Goal: Information Seeking & Learning: Learn about a topic

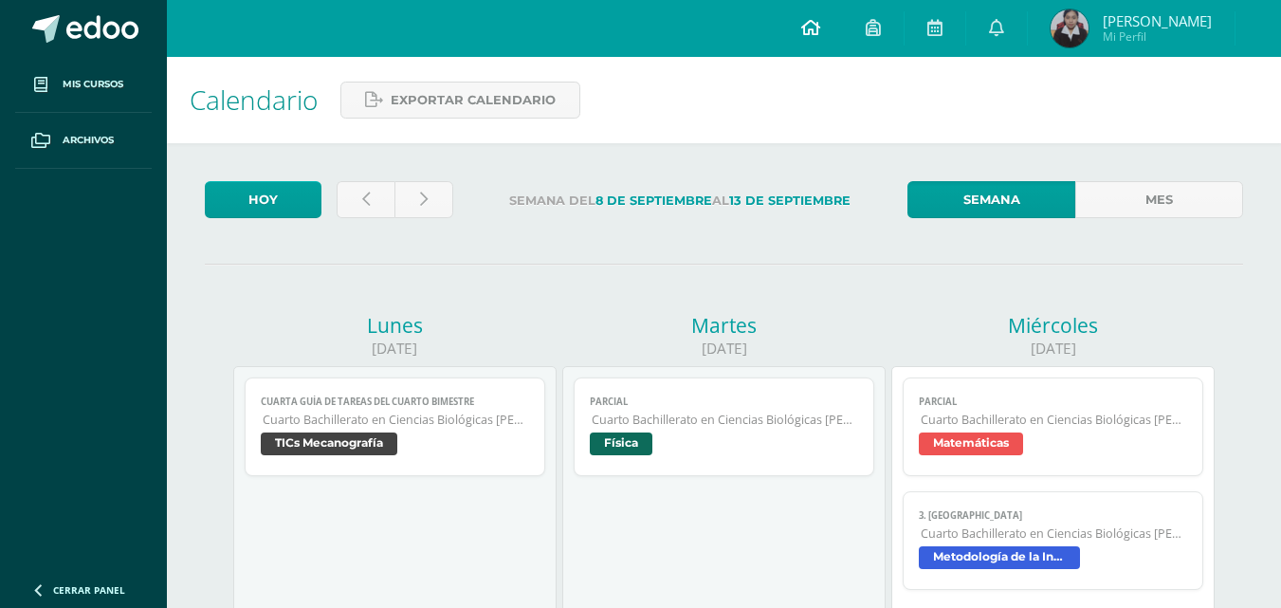
click at [820, 37] on span at bounding box center [810, 28] width 19 height 21
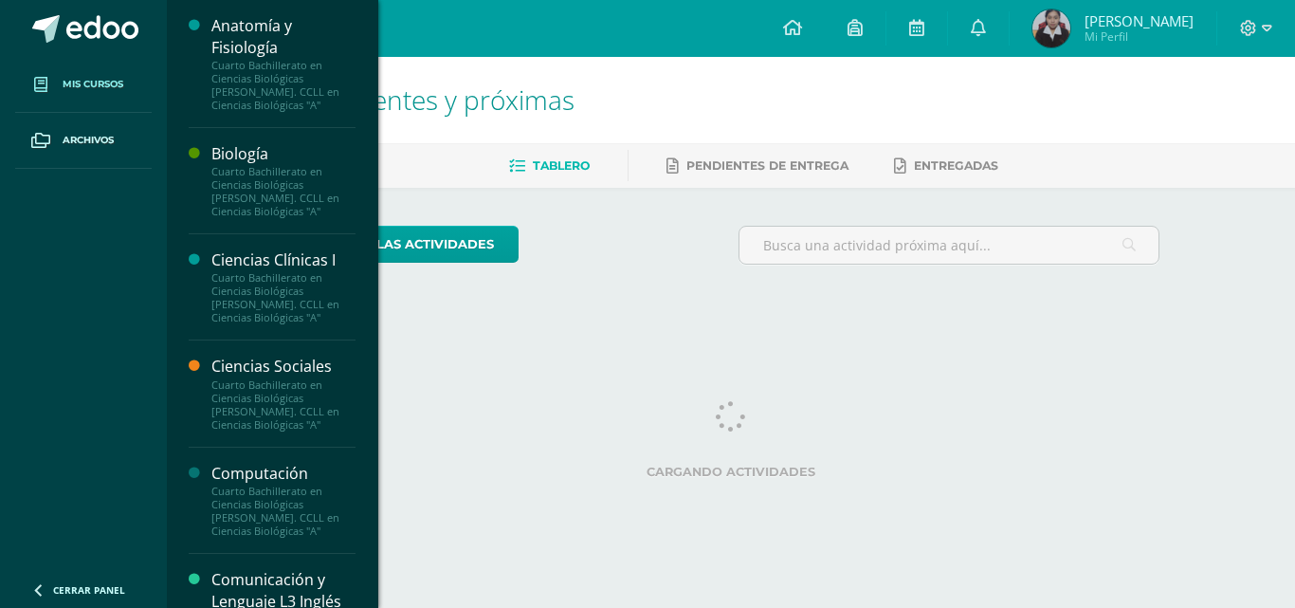
click at [92, 78] on span "Mis cursos" at bounding box center [93, 84] width 61 height 15
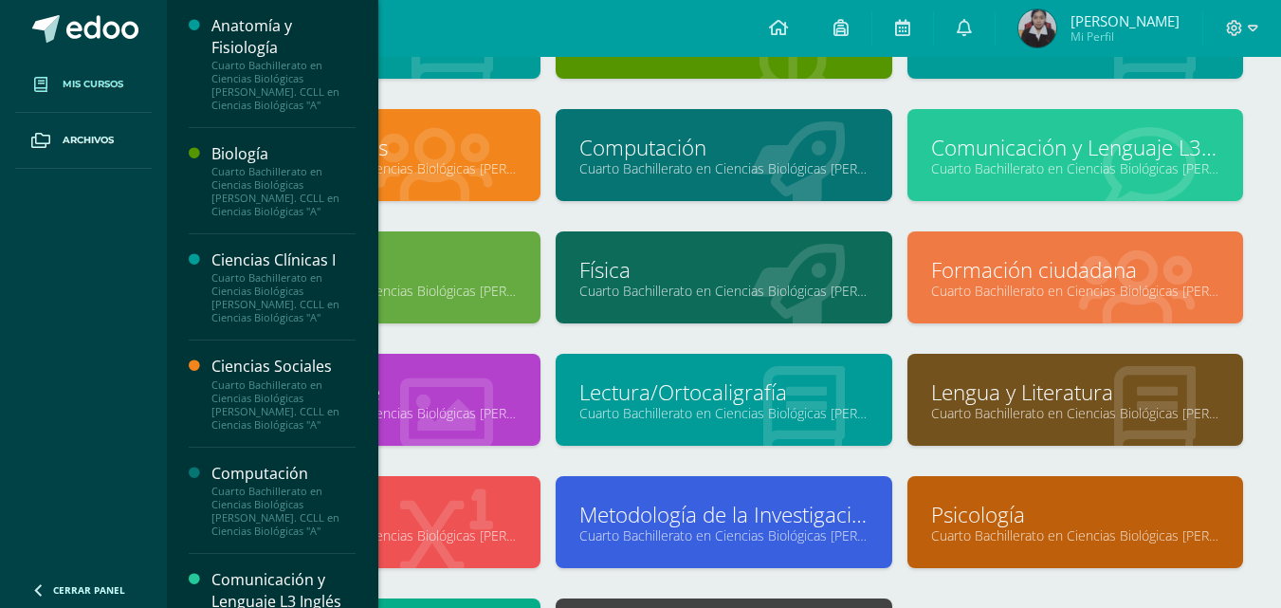
scroll to position [284, 0]
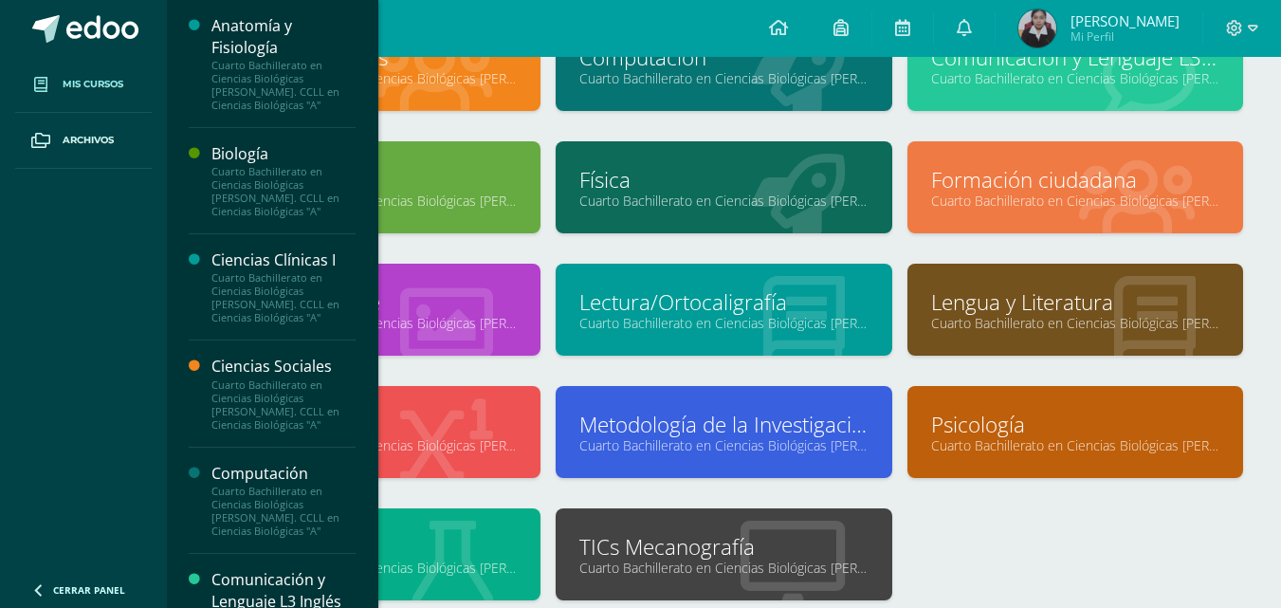
click at [1017, 411] on link "Psicología" at bounding box center [1075, 423] width 288 height 29
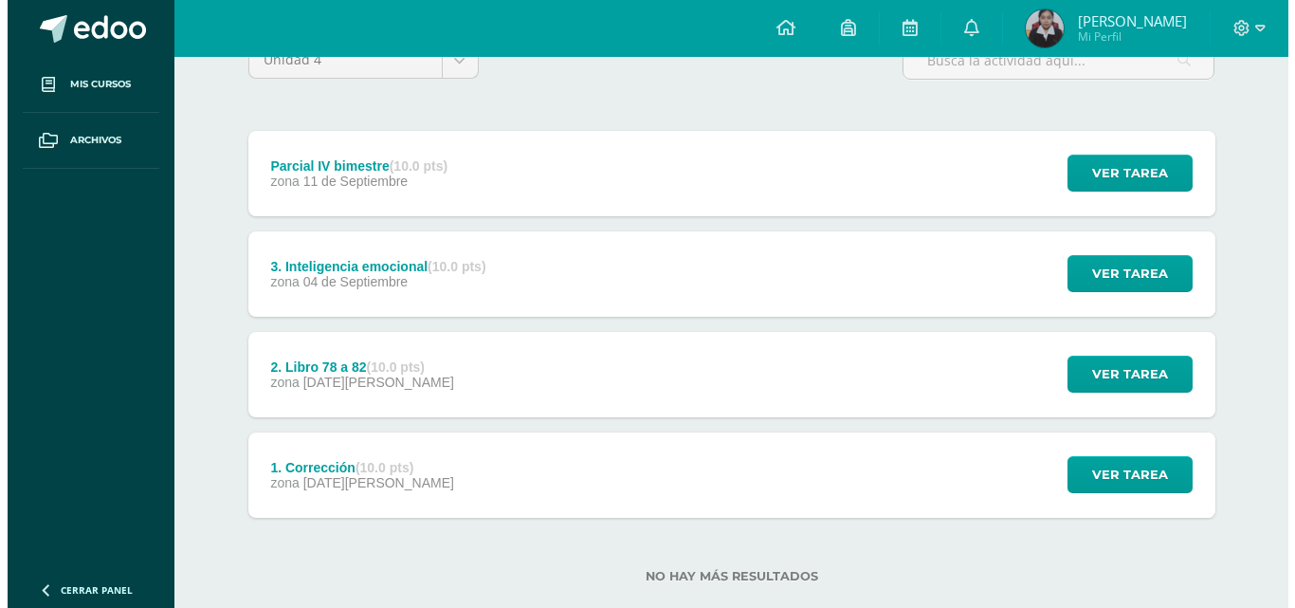
scroll to position [221, 0]
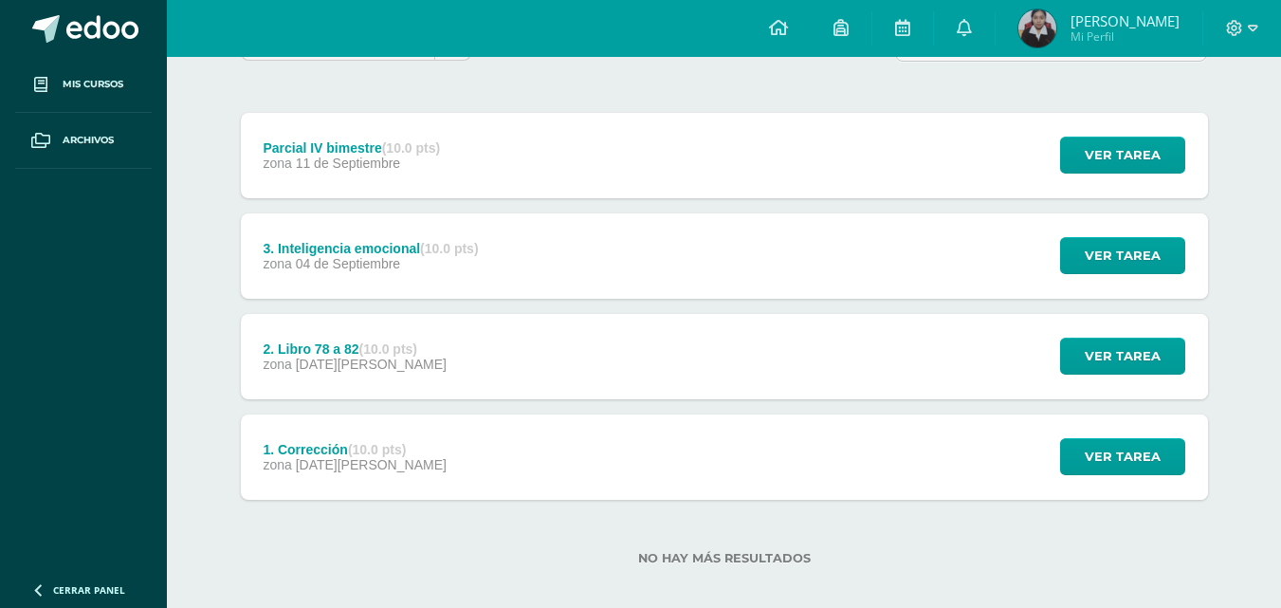
click at [402, 271] on div "3. Inteligencia emocional (10.0 pts) zona 04 de Septiembre" at bounding box center [371, 255] width 261 height 85
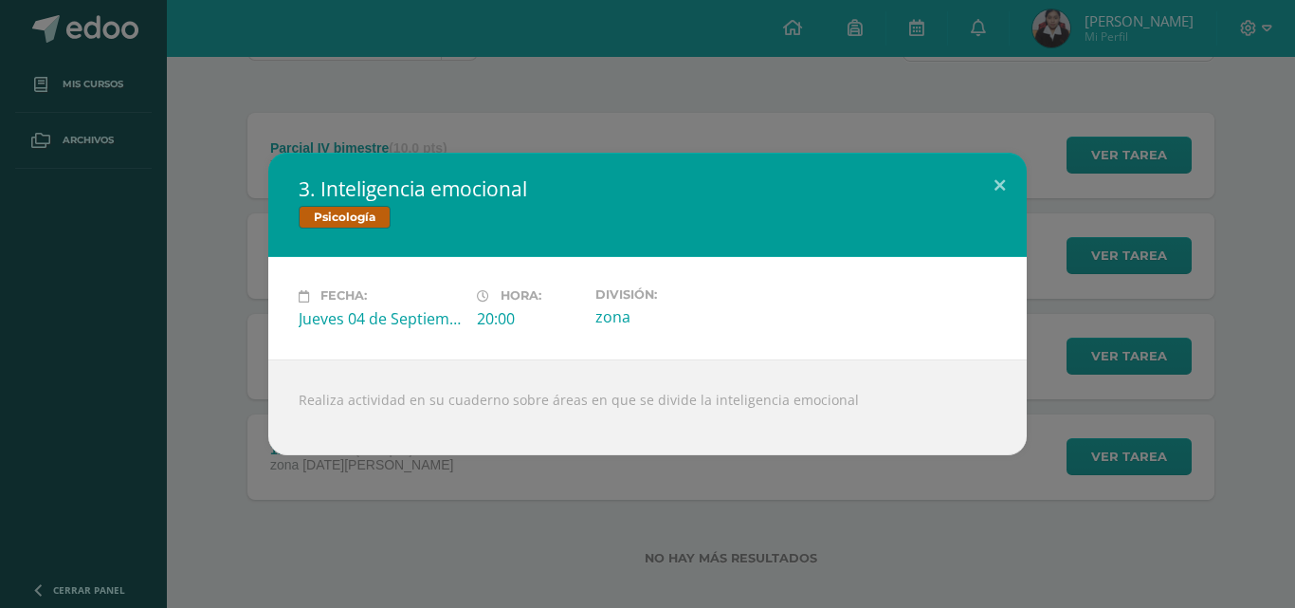
click at [1172, 304] on div "3. Inteligencia emocional Psicología Fecha: Jueves 04 de Septiembre Hora: 20:00…" at bounding box center [648, 303] width 1280 height 301
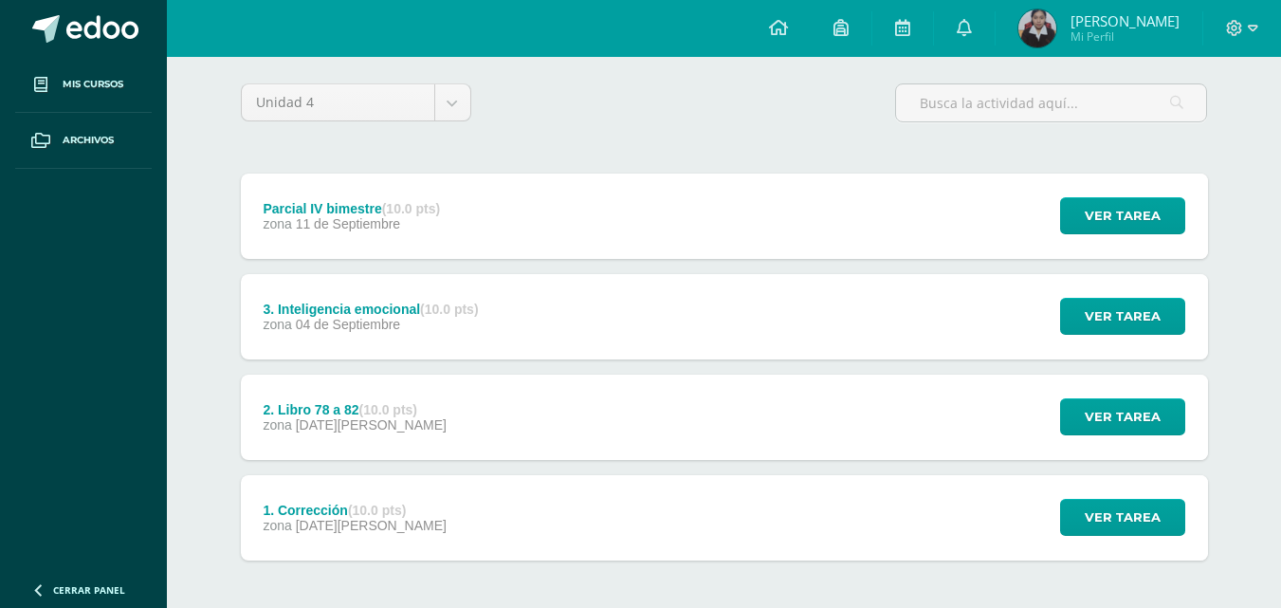
scroll to position [0, 0]
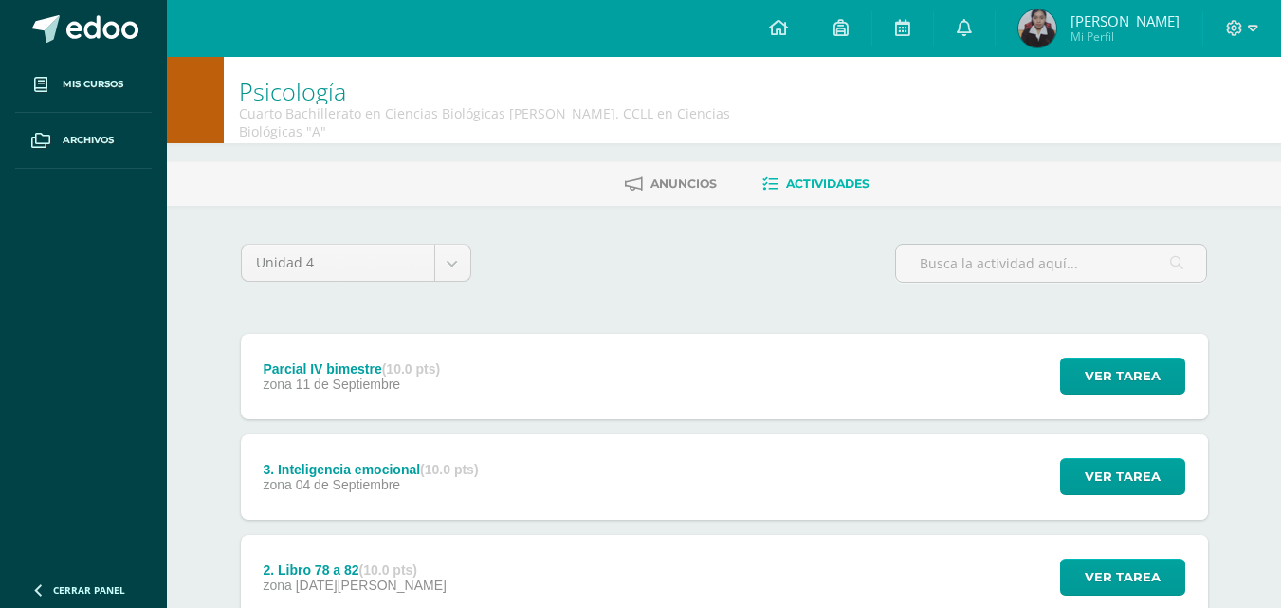
click at [441, 434] on div "3. Inteligencia emocional (10.0 pts) zona 04 de Septiembre" at bounding box center [371, 476] width 261 height 85
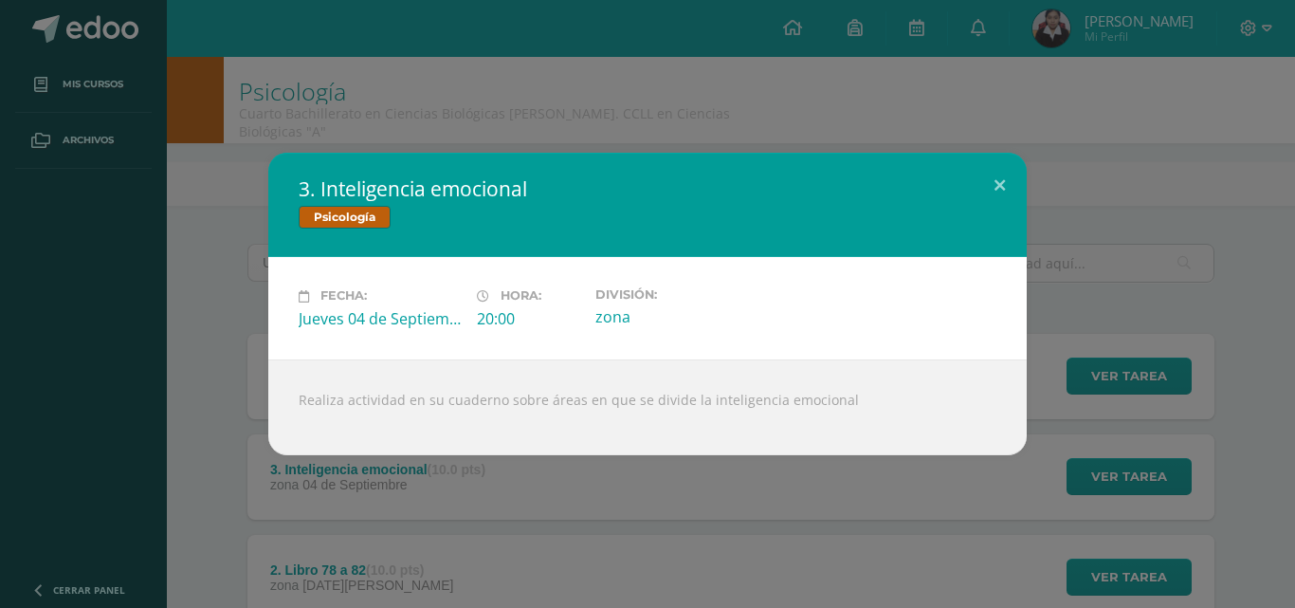
click at [1107, 479] on div "3. Inteligencia emocional Psicología Fecha: Jueves 04 de Septiembre Hora: 20:00…" at bounding box center [647, 304] width 1295 height 608
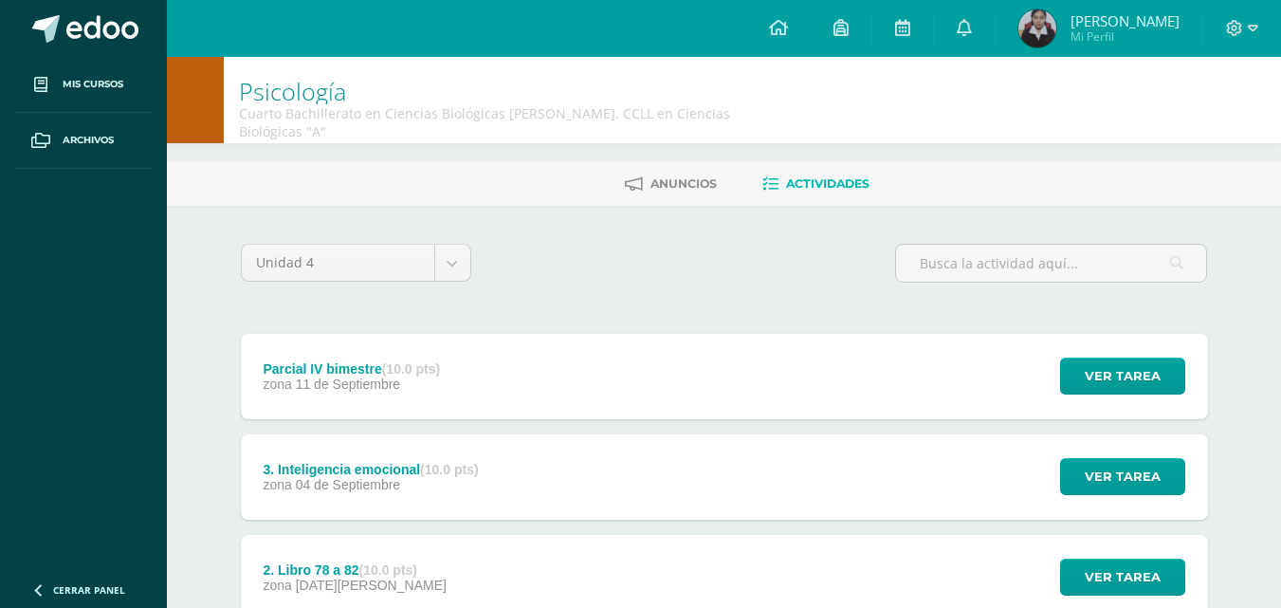
click at [706, 346] on div "Parcial IV bimestre (10.0 pts) zona 11 de Septiembre Ver tarea Parcial IV bimes…" at bounding box center [724, 376] width 967 height 85
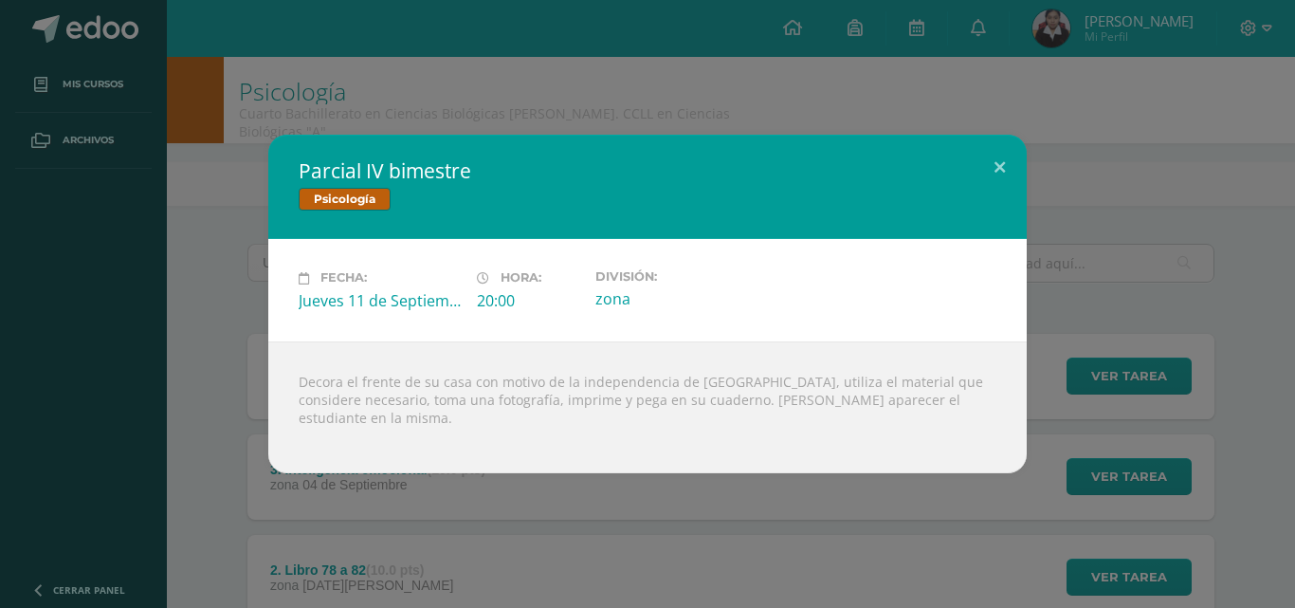
click at [174, 122] on div "Parcial IV bimestre Psicología Fecha: Jueves 11 de Septiembre Hora: 20:00 Divis…" at bounding box center [647, 304] width 1295 height 608
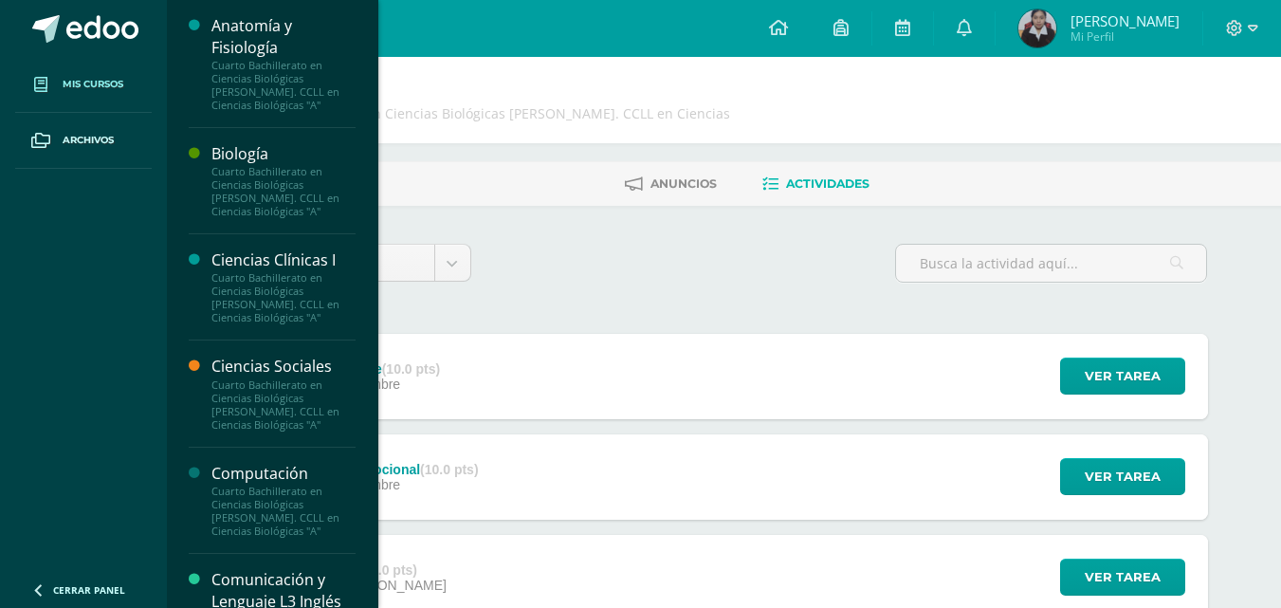
click at [131, 97] on link "Mis cursos" at bounding box center [83, 85] width 136 height 56
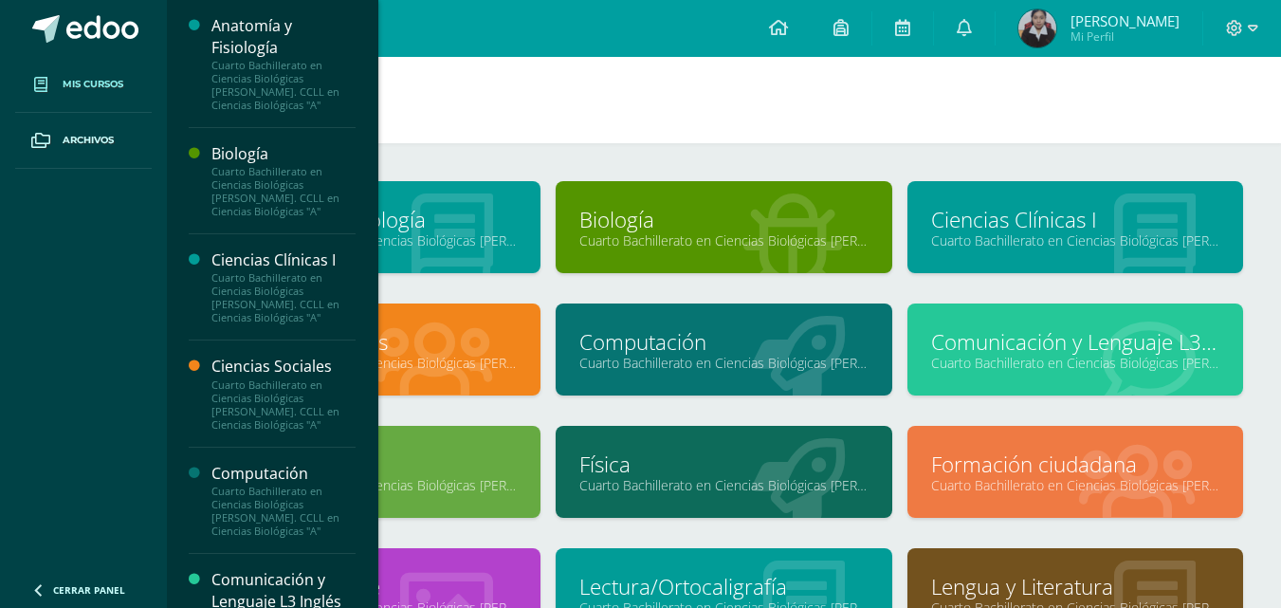
click at [976, 359] on link "Cuarto Bachillerato en Ciencias Biológicas [PERSON_NAME]. CCLL en Ciencias Biol…" at bounding box center [1075, 363] width 288 height 18
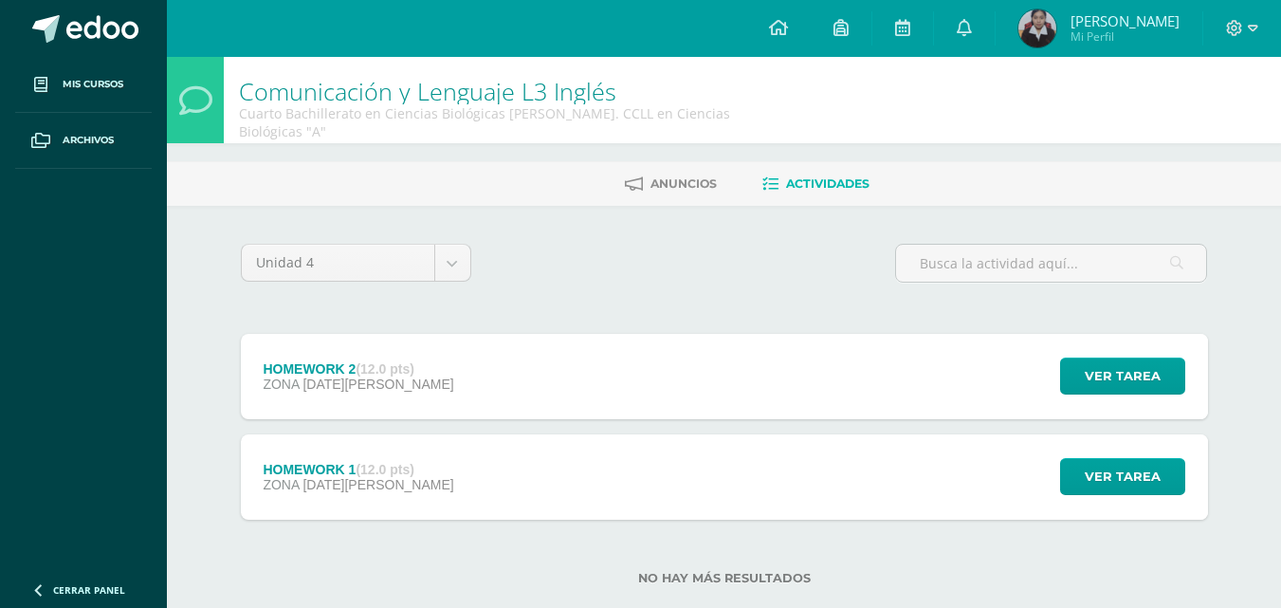
click at [388, 361] on strong "(12.0 pts)" at bounding box center [384, 368] width 58 height 15
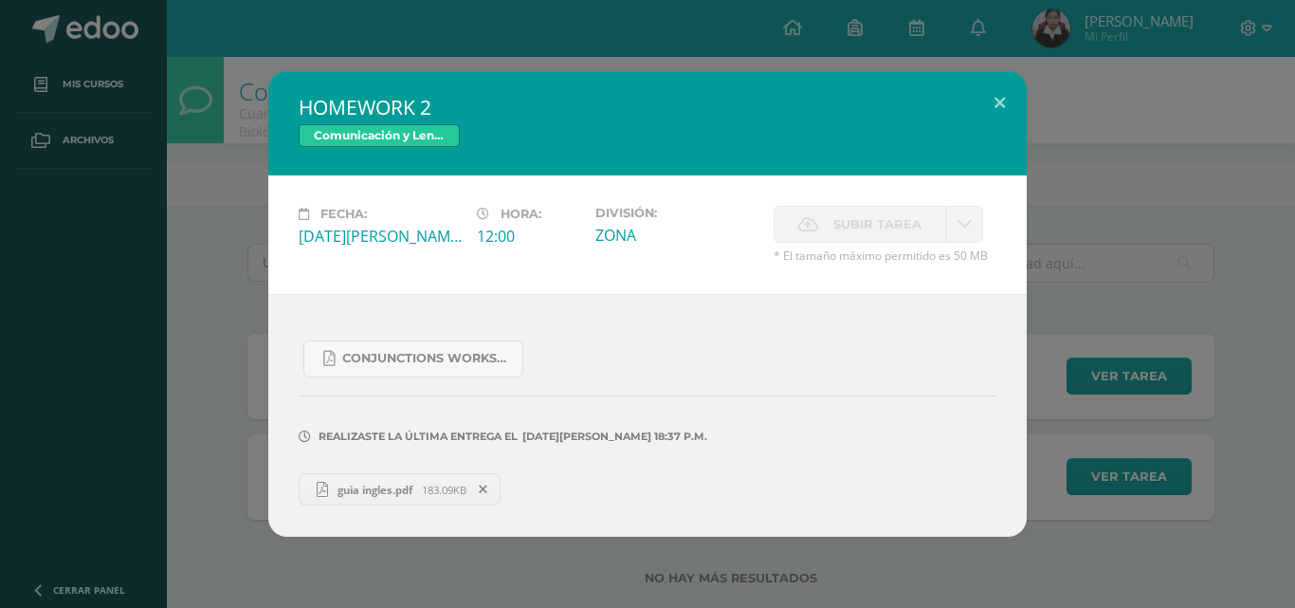
click at [1294, 259] on div "HOMEWORK 2 Comunicación y Lenguaje L3 Inglés Fecha: Viernes 29 de Agosto Hora: …" at bounding box center [647, 304] width 1295 height 608
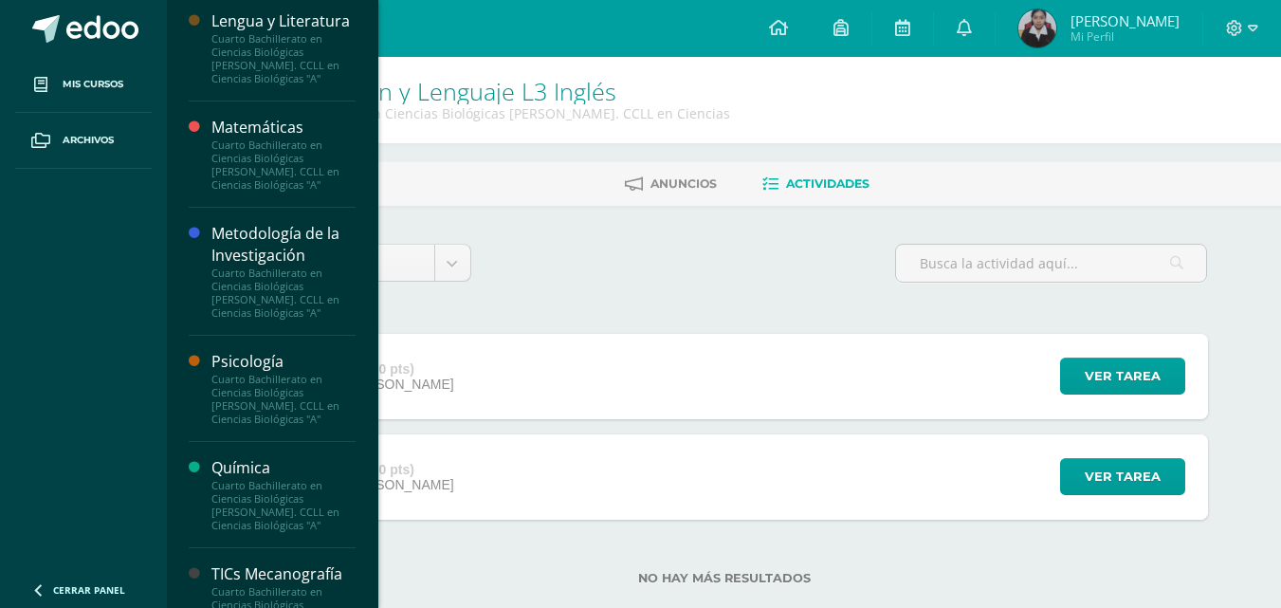
scroll to position [1232, 0]
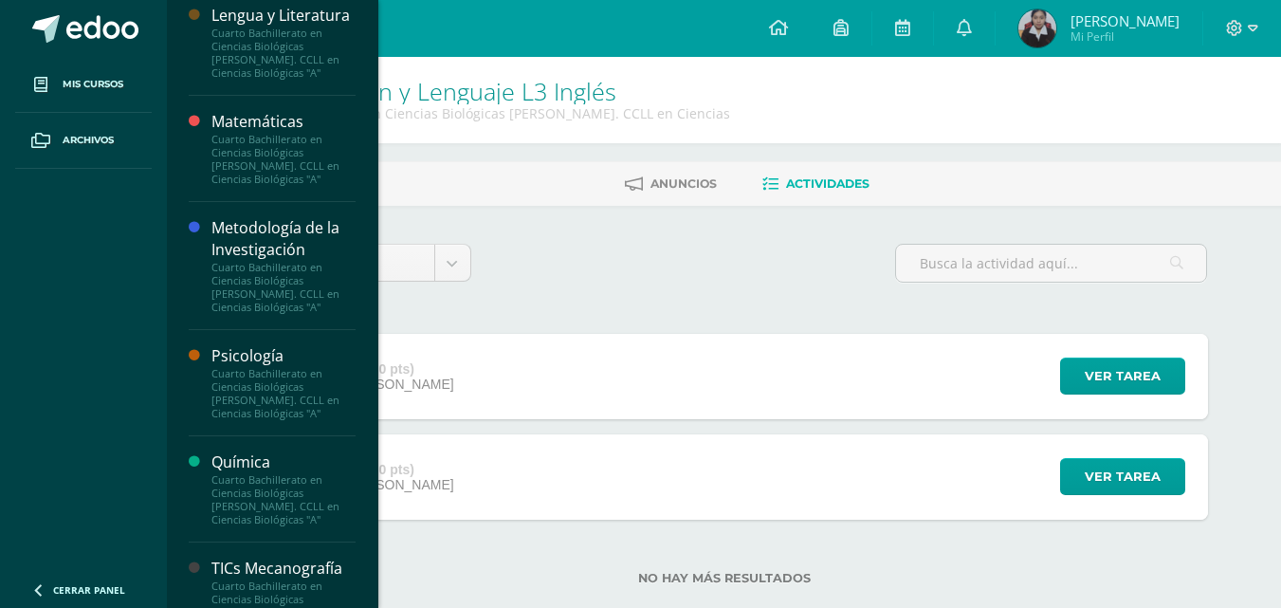
click at [254, 168] on div "Cuarto Bachillerato en Ciencias Biológicas [PERSON_NAME]. CCLL en Ciencias Biol…" at bounding box center [283, 159] width 144 height 53
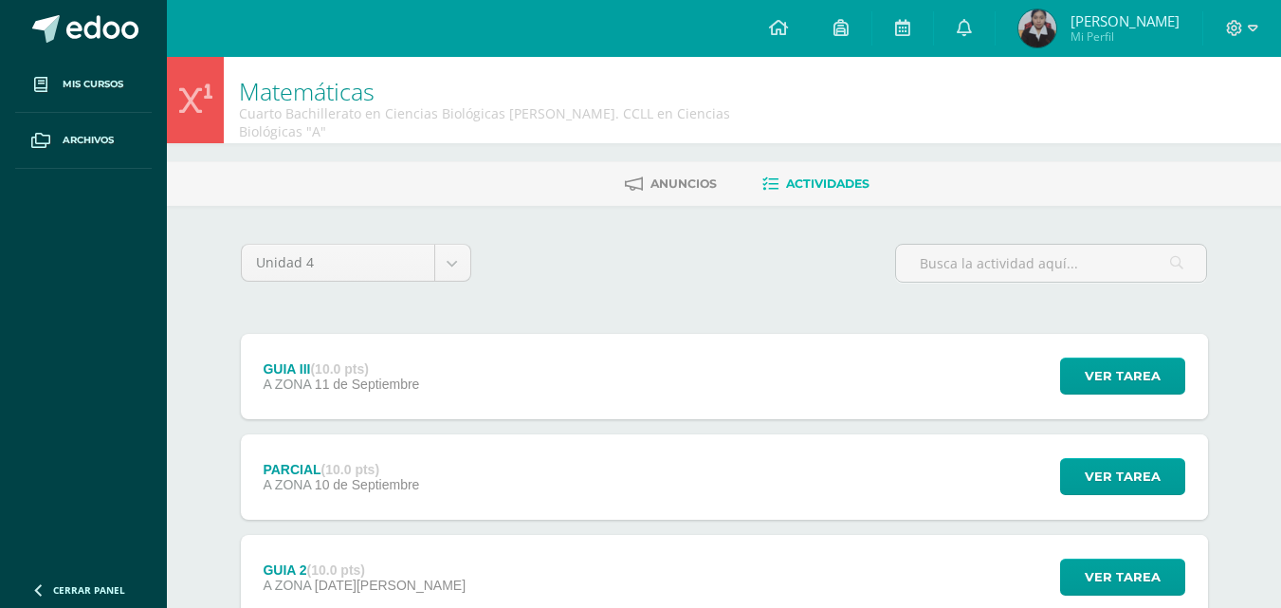
click at [358, 361] on strong "(10.0 pts)" at bounding box center [339, 368] width 58 height 15
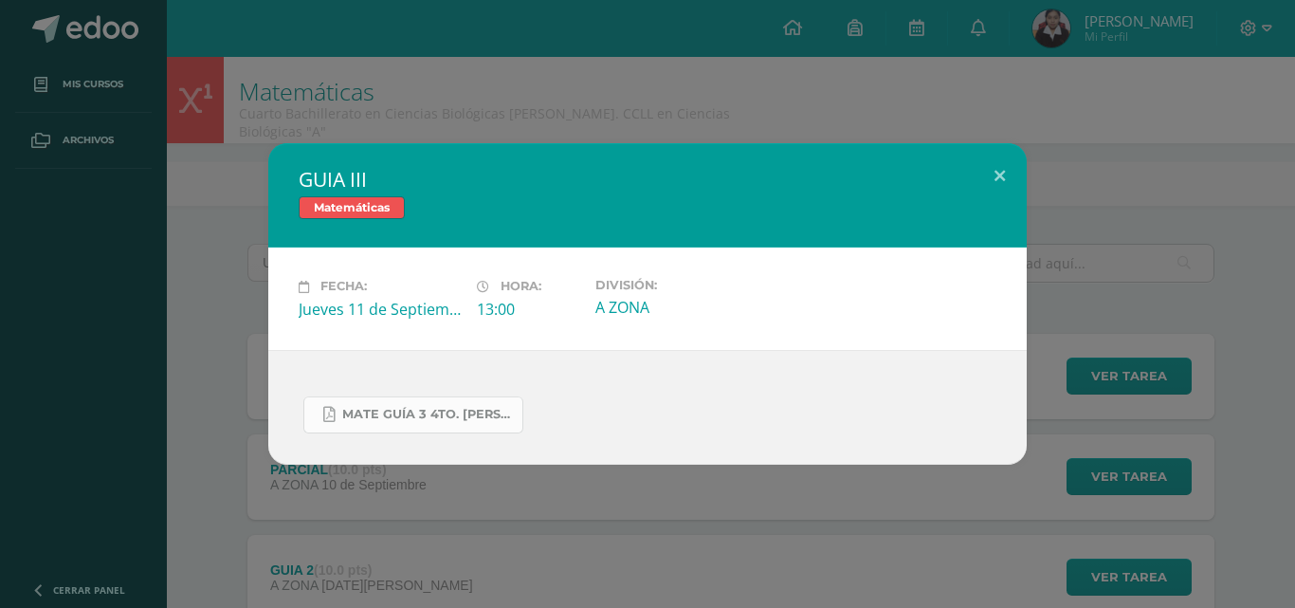
click at [380, 414] on span "MATE GUÍA 3 4TO. [PERSON_NAME].docx.pdf" at bounding box center [427, 414] width 171 height 15
click at [1068, 153] on div "GUIA III Matemáticas Fecha: [DATE] Hora: 13:00 División: A ZONA" at bounding box center [648, 303] width 1280 height 320
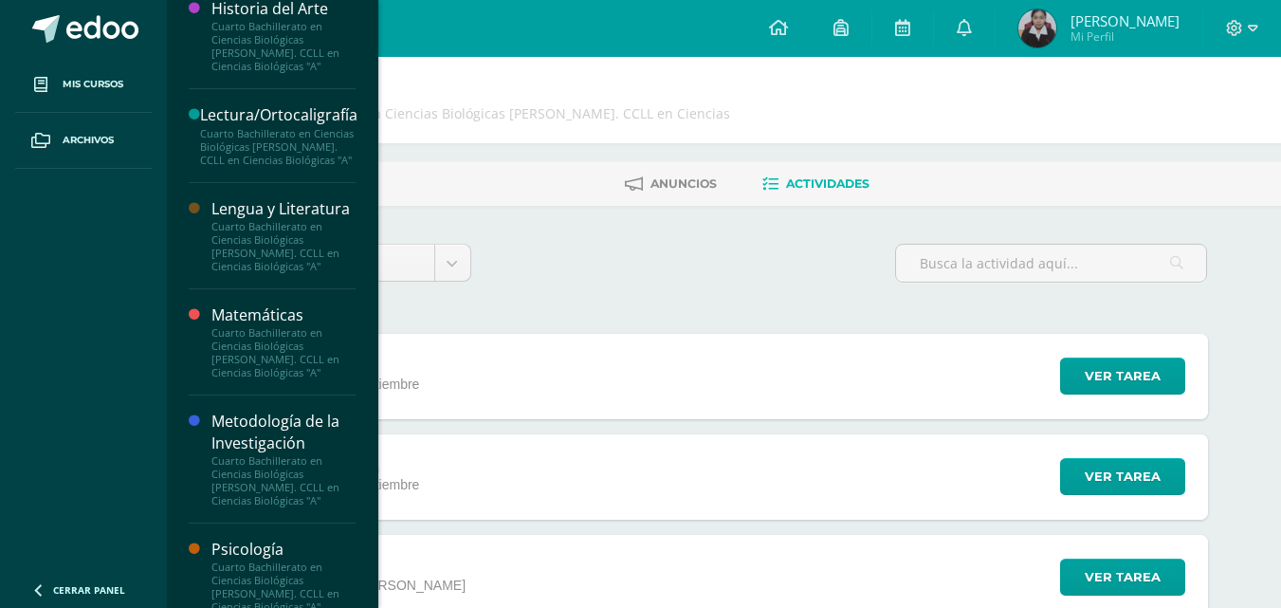
scroll to position [1043, 0]
click at [273, 216] on div "Lengua y Literatura" at bounding box center [283, 205] width 144 height 22
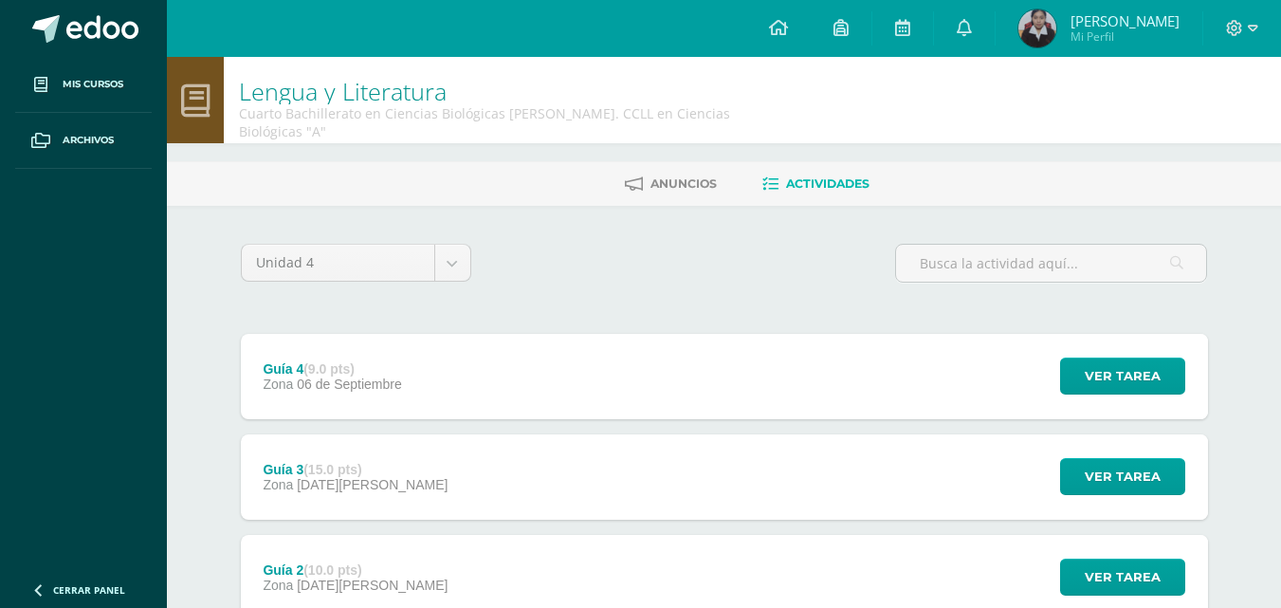
click at [491, 344] on div "Guía 4 (9.0 pts) Zona [DATE] Ver tarea Guía 4 Lengua y Literatura Cargando cont…" at bounding box center [724, 376] width 967 height 85
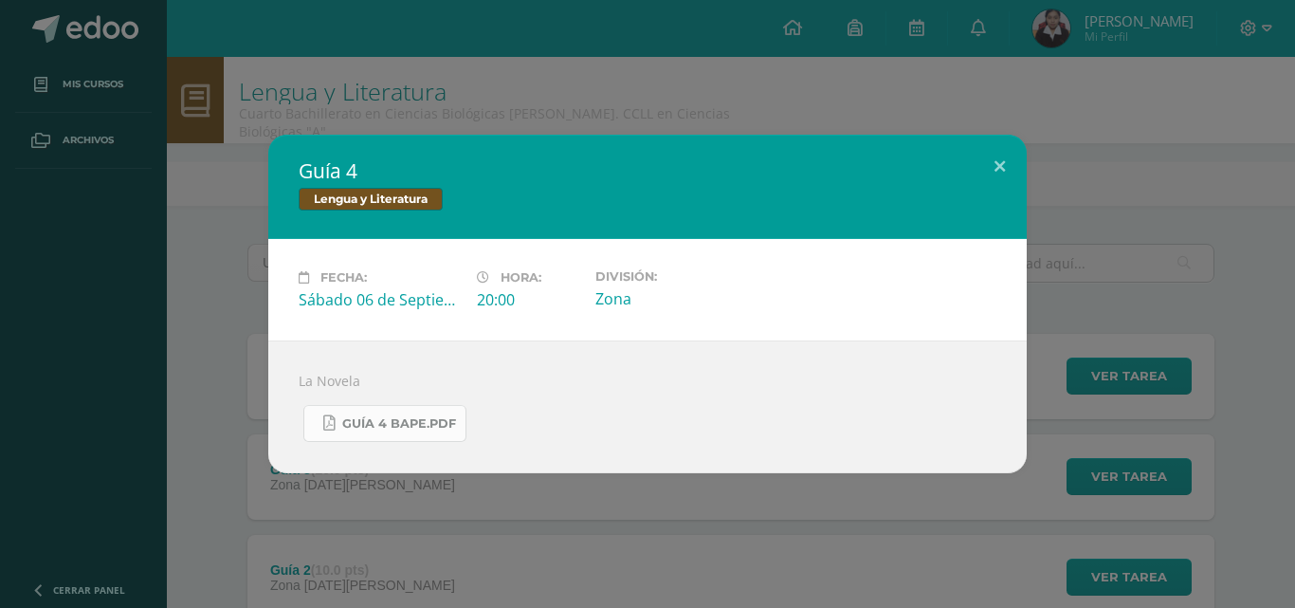
click at [410, 422] on span "Guía 4 BAPE.pdf" at bounding box center [399, 423] width 114 height 15
click at [1085, 176] on div "Guía 4 Lengua y Literatura Fecha: Sábado 06 de Septiembre Hora: 20:00 División:…" at bounding box center [648, 304] width 1280 height 338
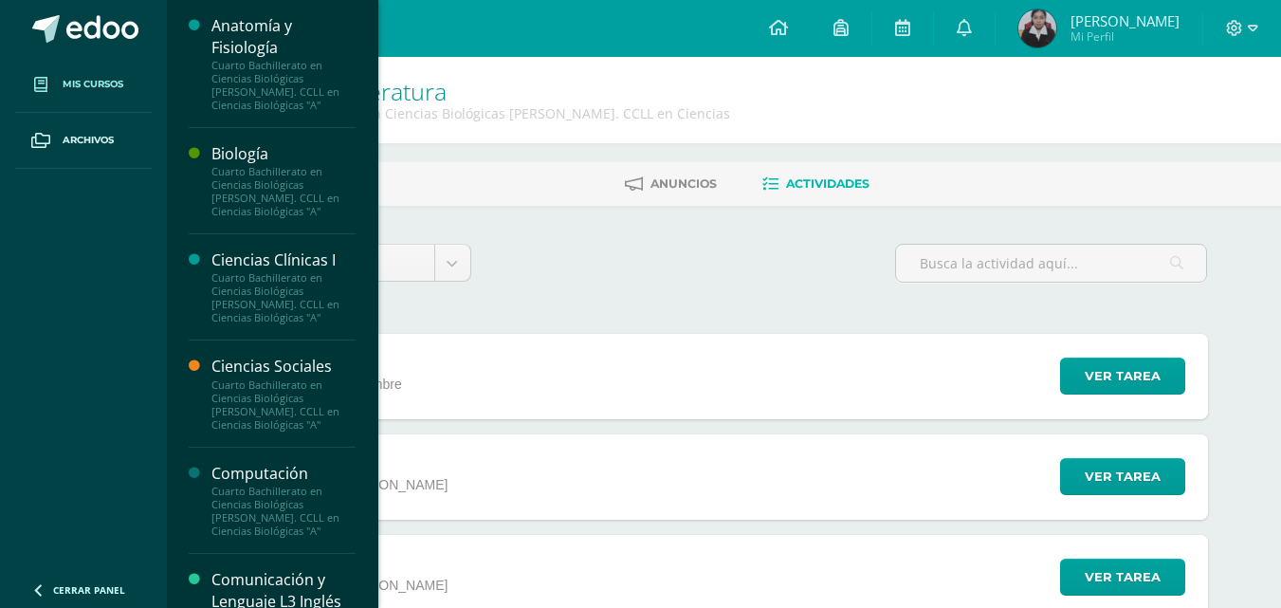
click at [89, 79] on span "Mis cursos" at bounding box center [93, 84] width 61 height 15
